Goal: Find specific page/section: Find specific page/section

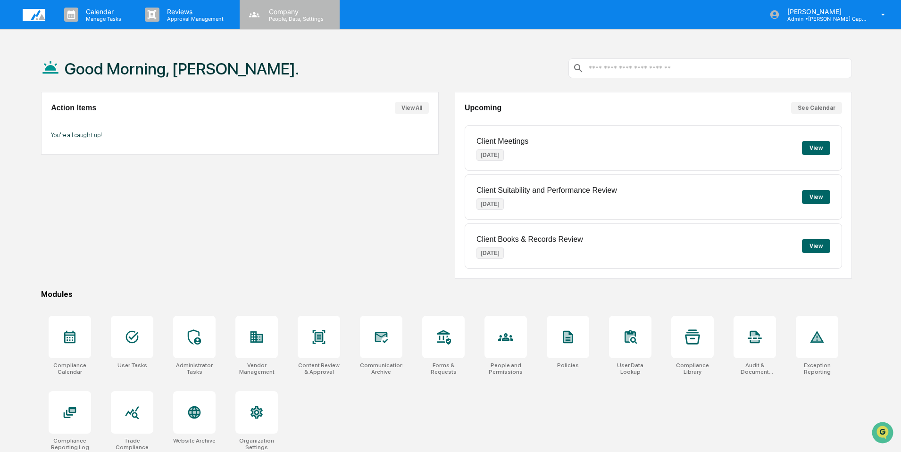
click at [295, 13] on p "Company" at bounding box center [294, 12] width 67 height 8
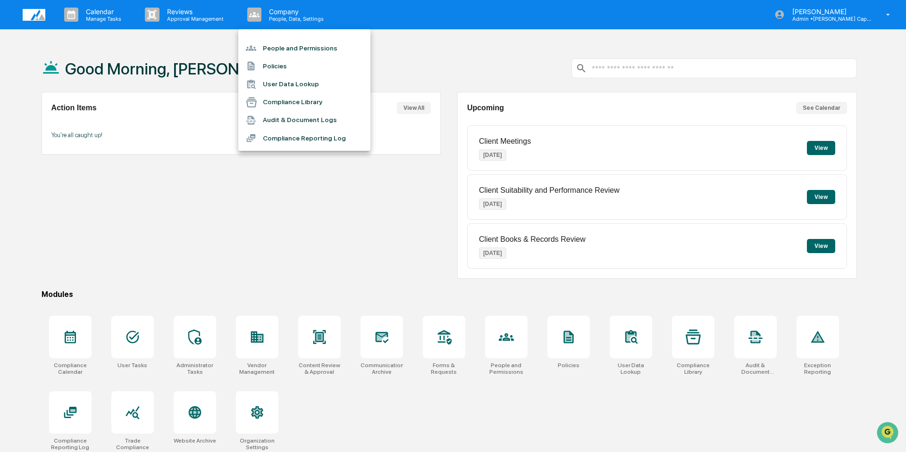
click at [822, 21] on div at bounding box center [453, 226] width 906 height 452
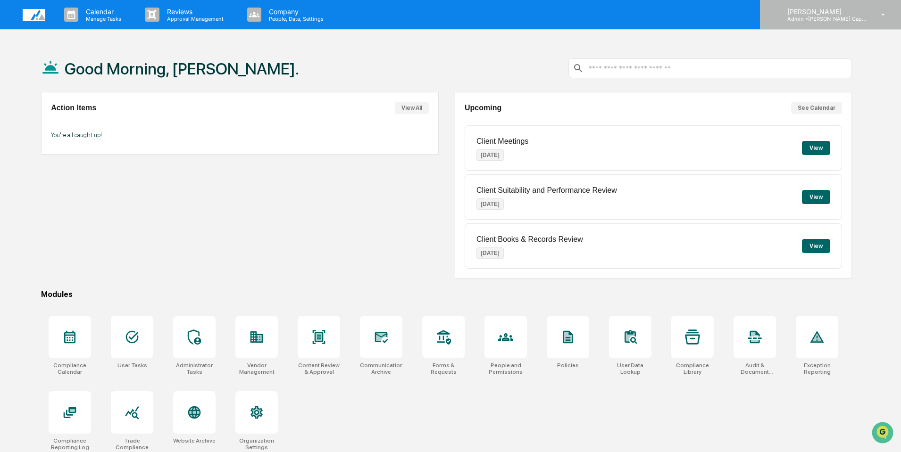
click at [813, 16] on p "Admin • [PERSON_NAME] Capital Management" at bounding box center [824, 19] width 88 height 7
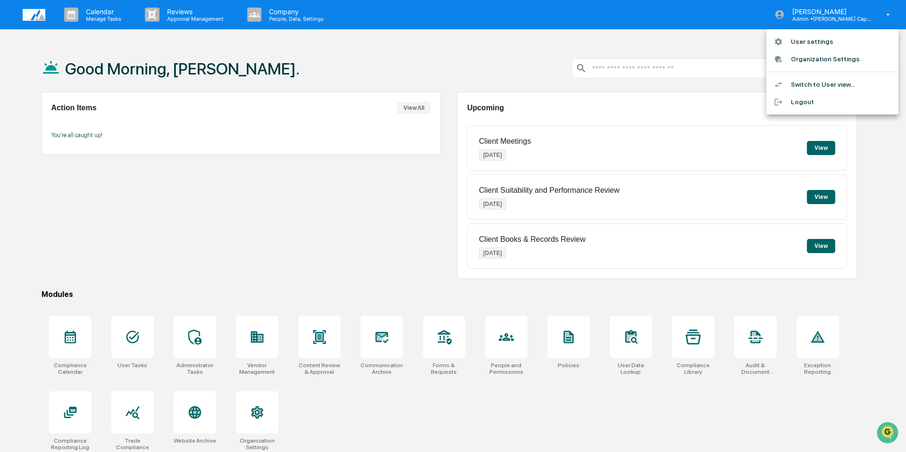
click at [801, 41] on li "User settings" at bounding box center [832, 41] width 132 height 17
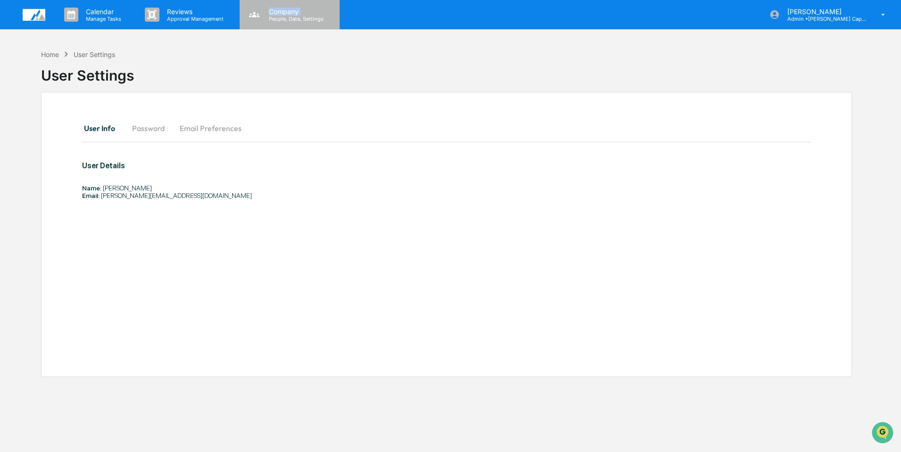
click at [268, 15] on div "Company People, Data, Settings" at bounding box center [294, 15] width 67 height 15
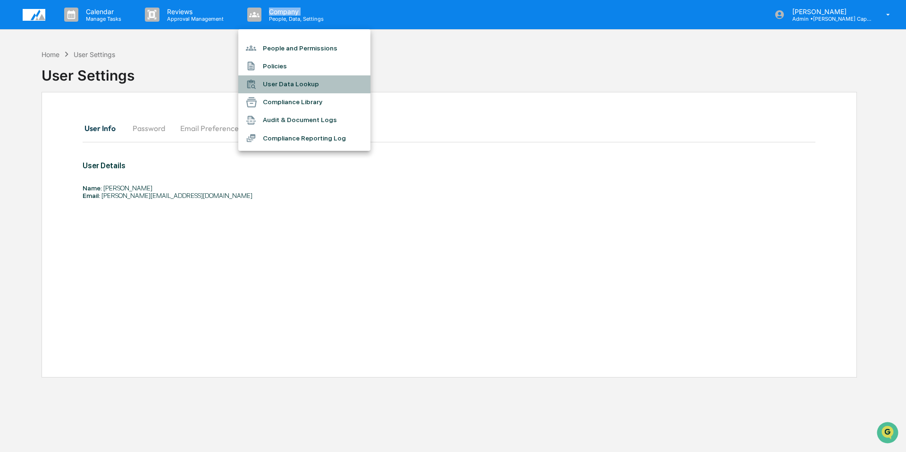
click at [282, 83] on li "User Data Lookup" at bounding box center [304, 84] width 132 height 18
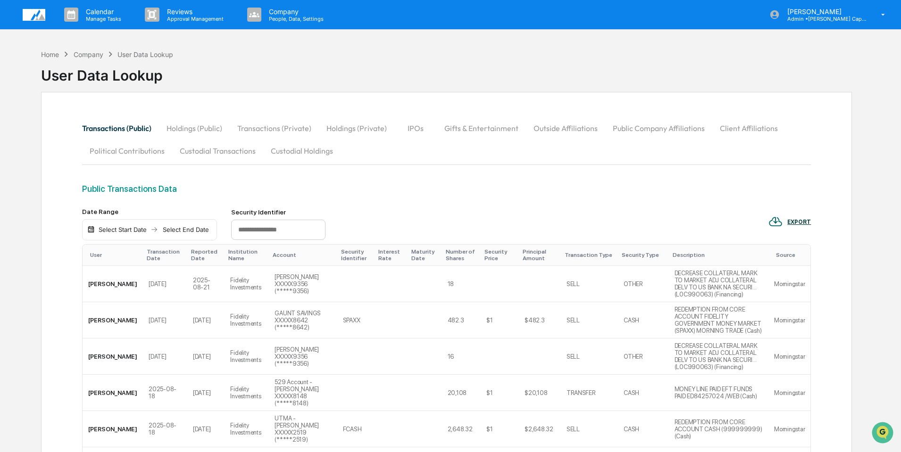
click at [293, 147] on button "Custodial Holdings" at bounding box center [301, 151] width 77 height 23
